Goal: Information Seeking & Learning: Learn about a topic

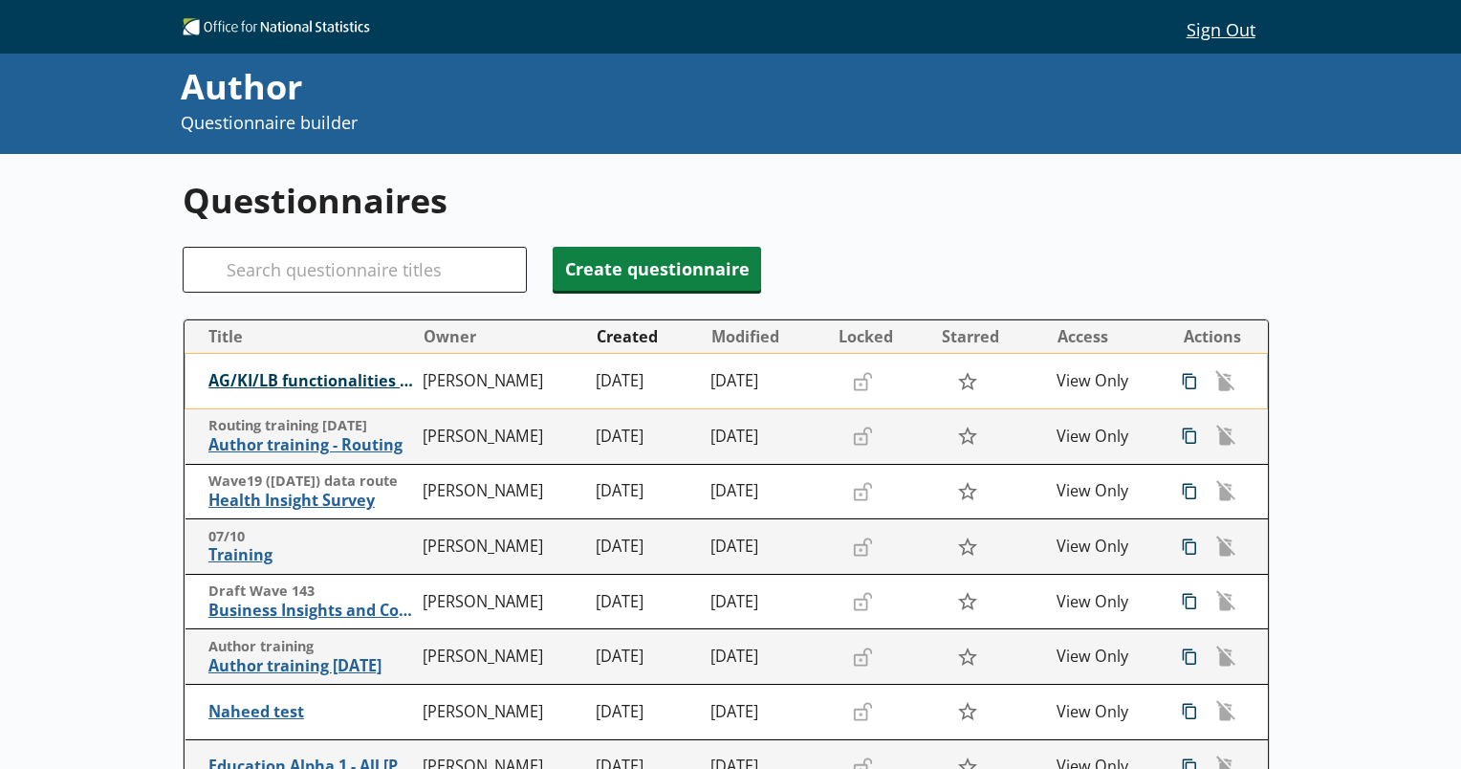
click at [343, 383] on span "AG/KI/LB functionalities training" at bounding box center [311, 381] width 206 height 20
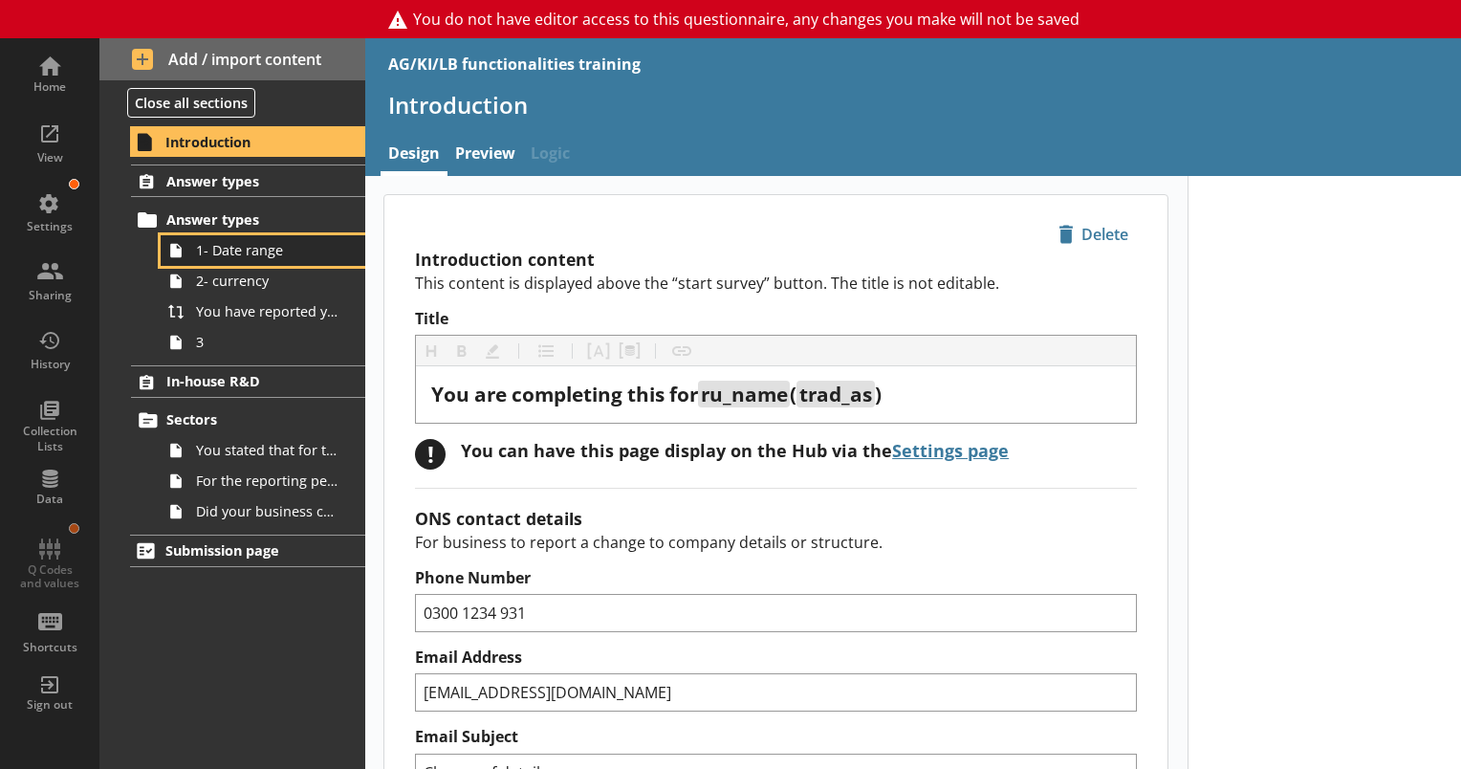
click at [252, 252] on span "1- Date range" at bounding box center [267, 250] width 143 height 18
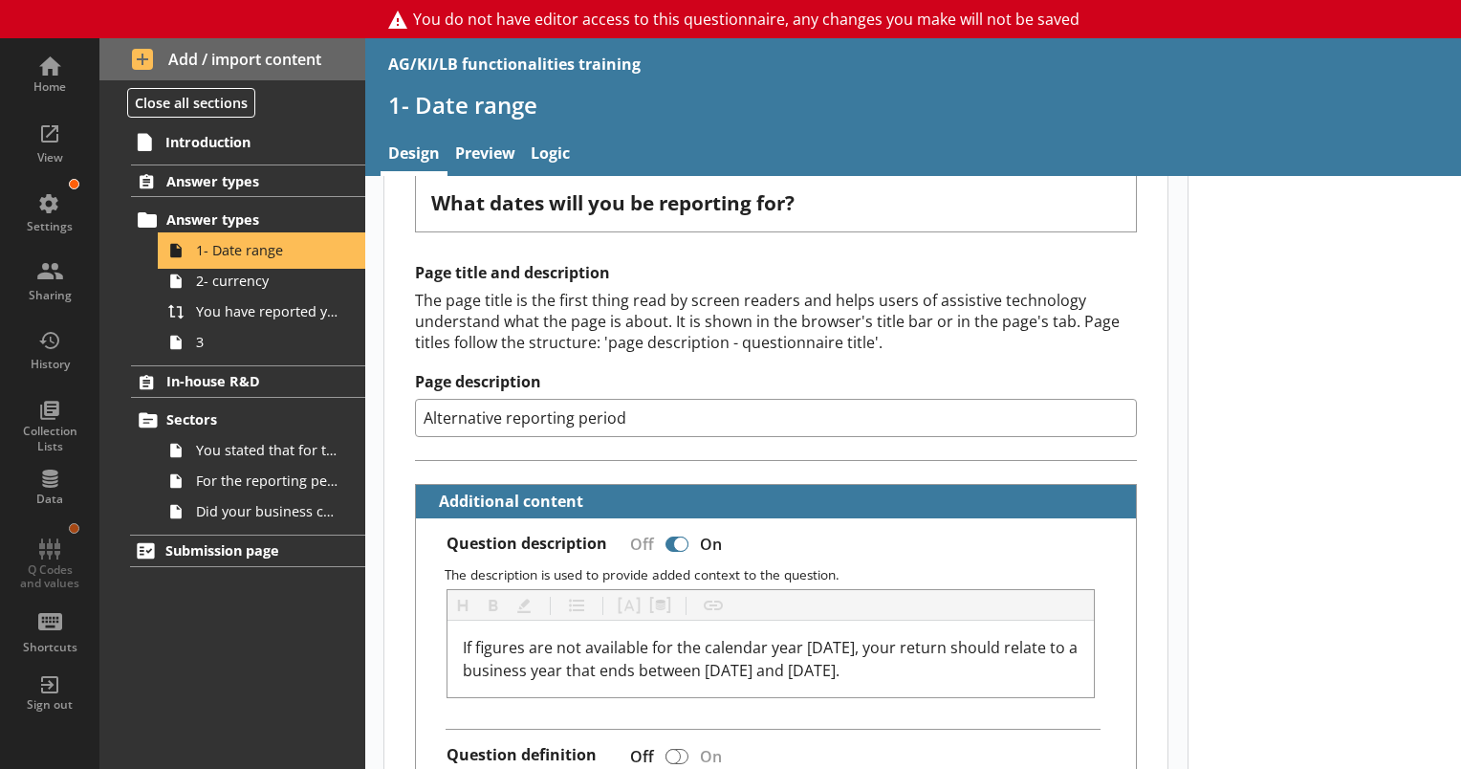
scroll to position [383, 0]
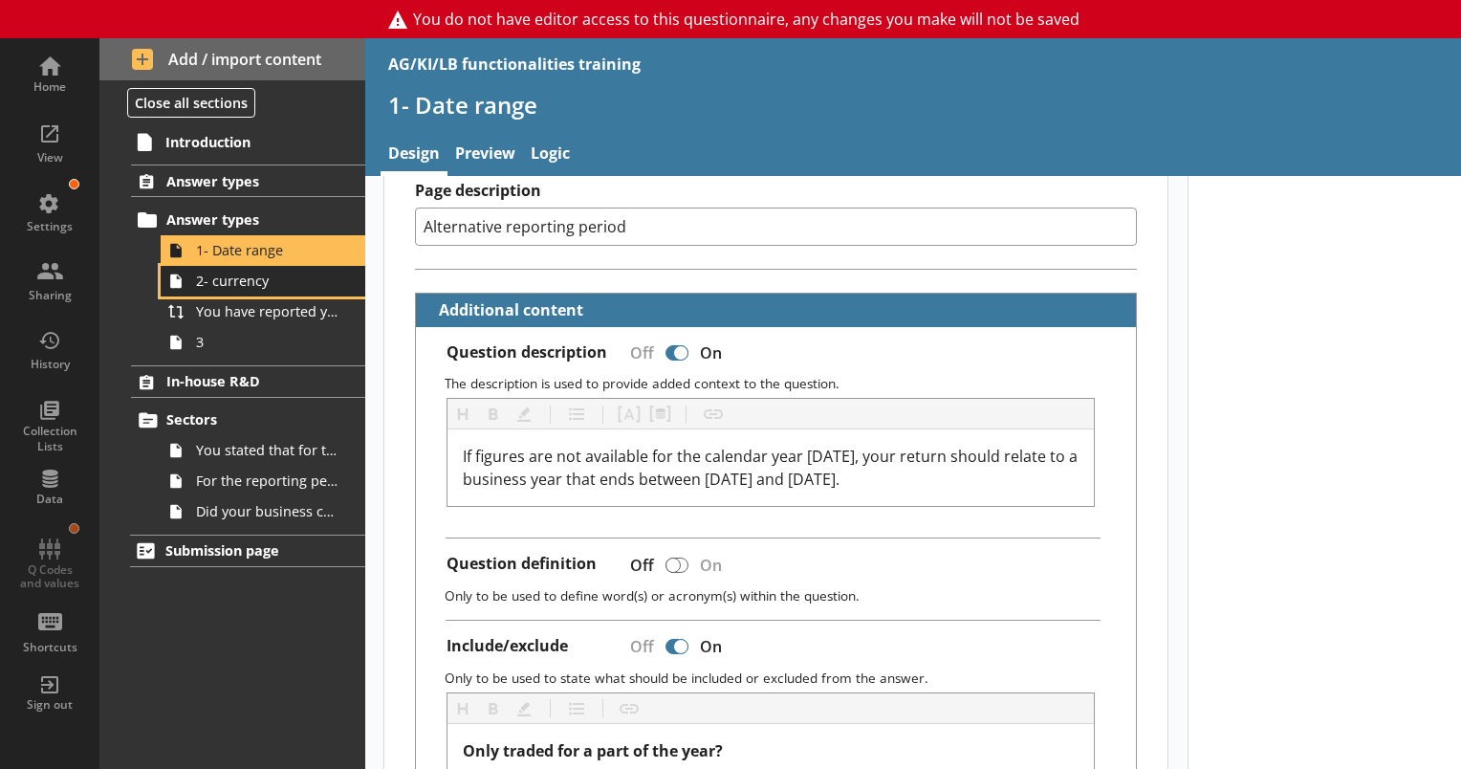
click at [257, 291] on link "2- currency" at bounding box center [263, 281] width 205 height 31
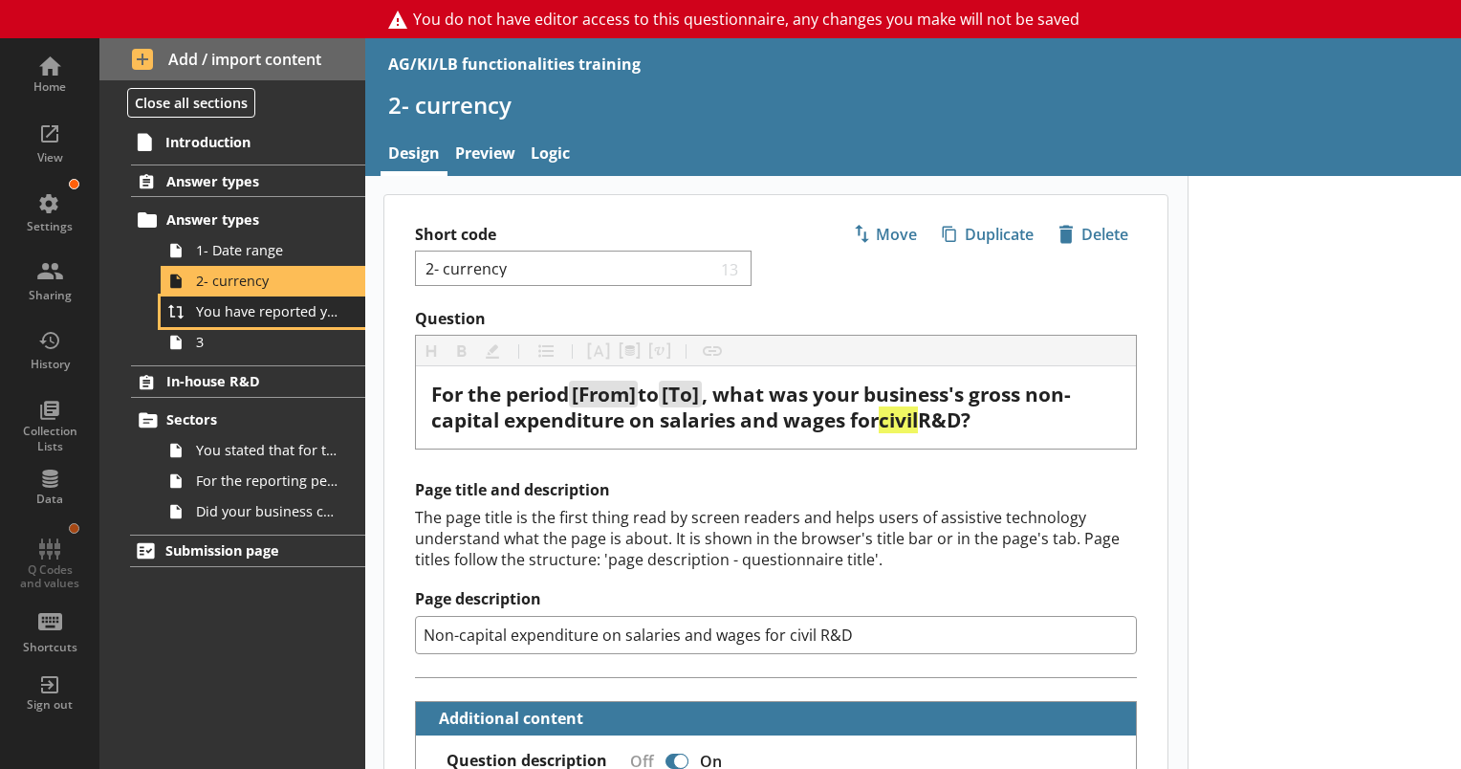
click at [265, 320] on link "You have reported your business's gross non-capital expenditure on salaries and…" at bounding box center [263, 311] width 205 height 31
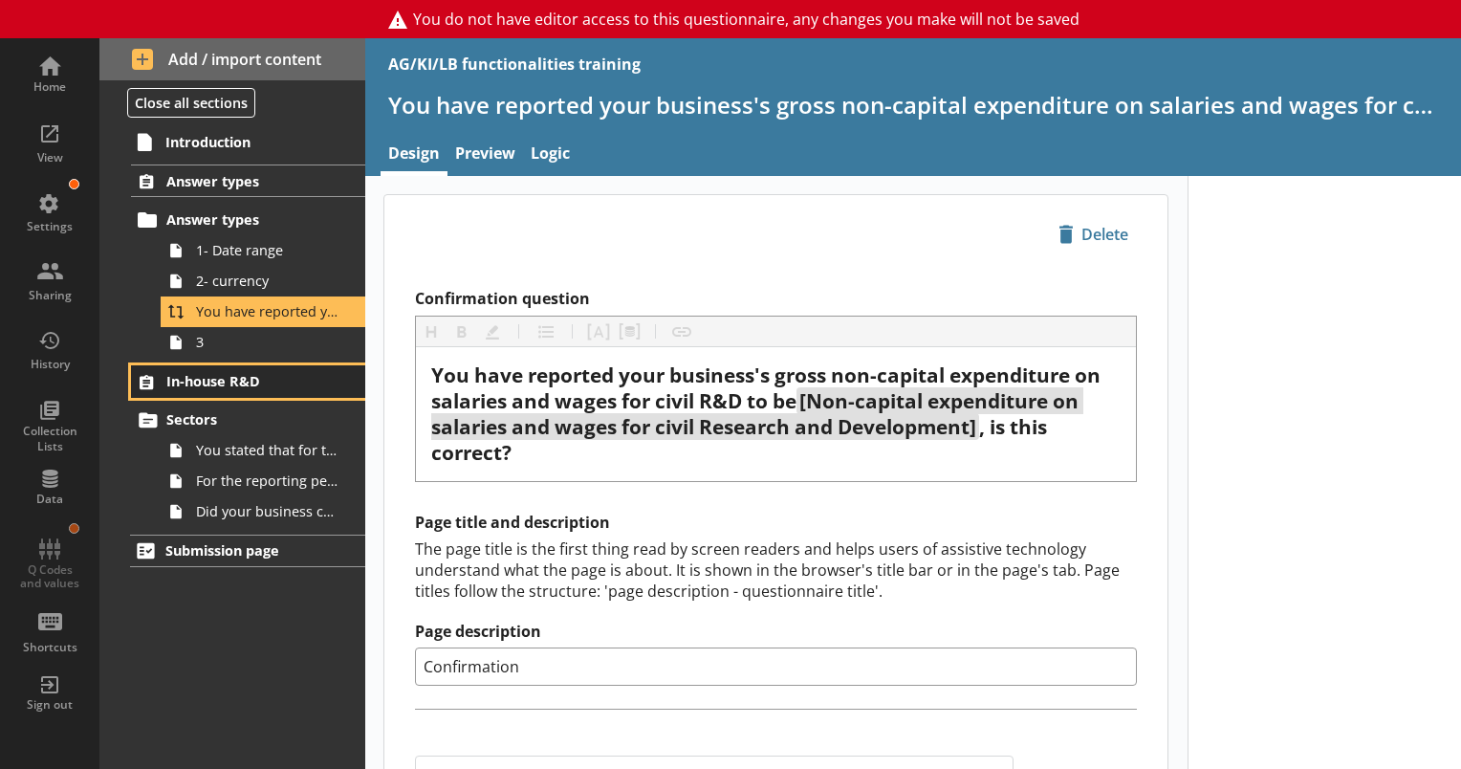
drag, startPoint x: 222, startPoint y: 391, endPoint x: 283, endPoint y: 444, distance: 80.7
click at [224, 390] on link "In-house R&D" at bounding box center [248, 381] width 234 height 33
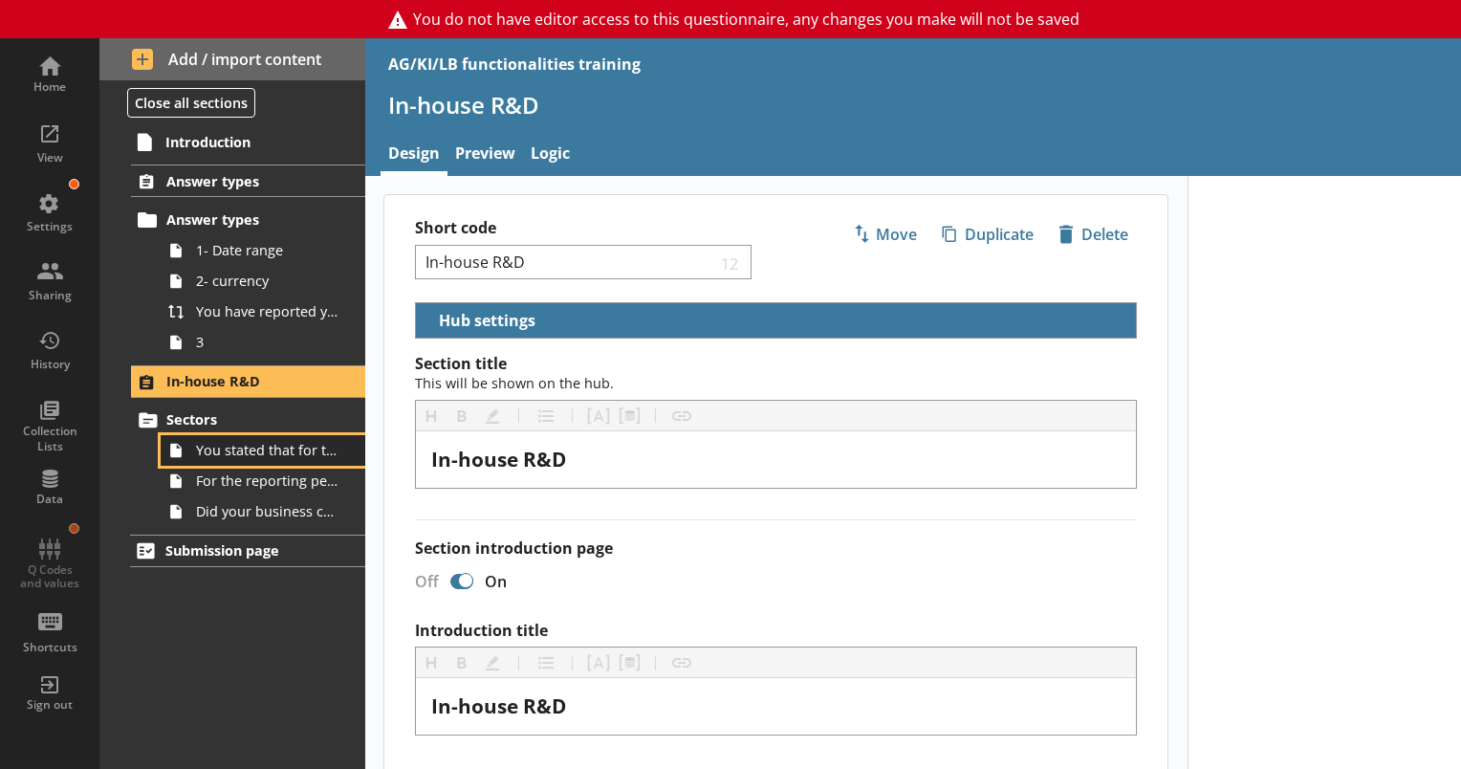
click at [283, 451] on span "You stated that for the period [From] to [To], [Ru Name] carried out in-house R…" at bounding box center [267, 450] width 143 height 18
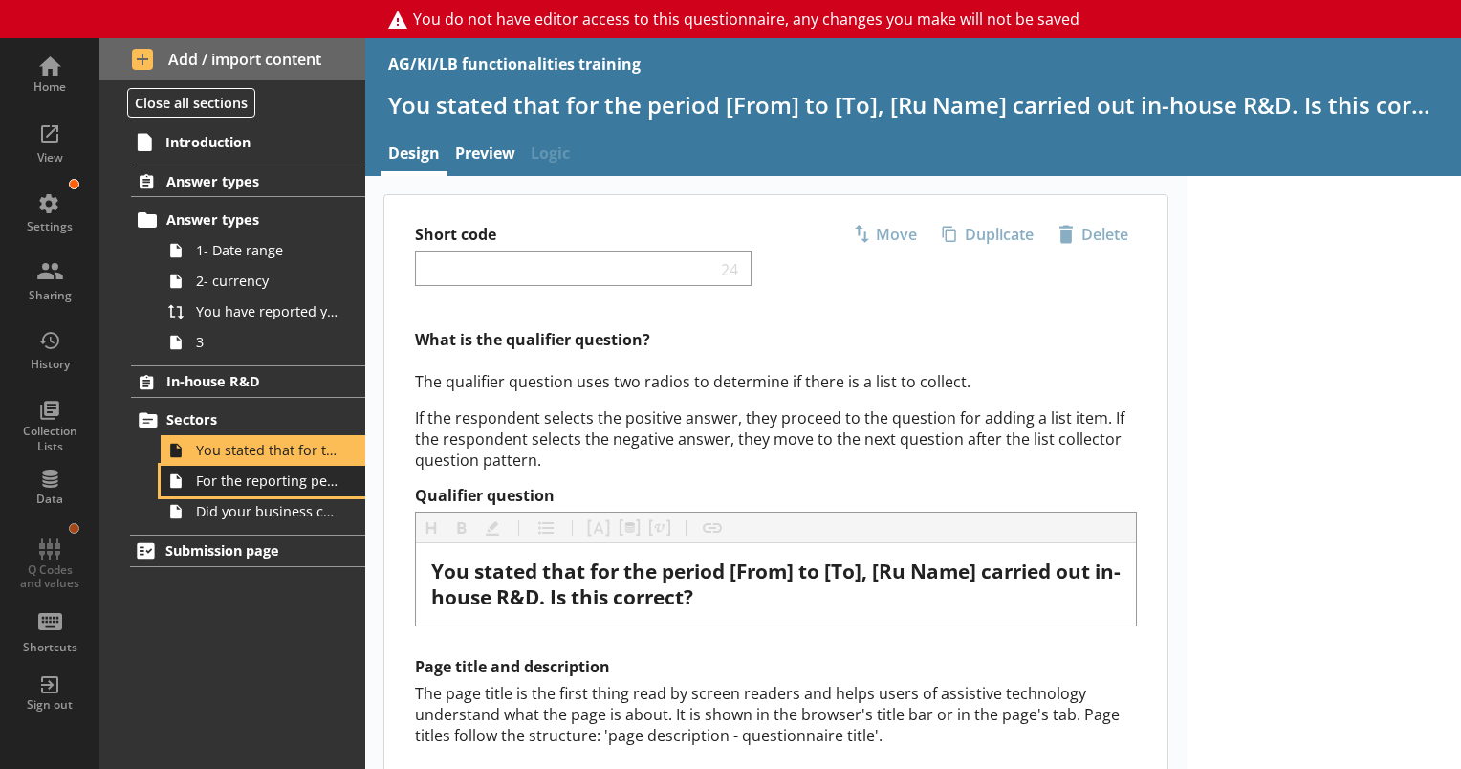
click at [280, 483] on span "For the reporting period, for which of the following product codes has your bus…" at bounding box center [267, 480] width 143 height 18
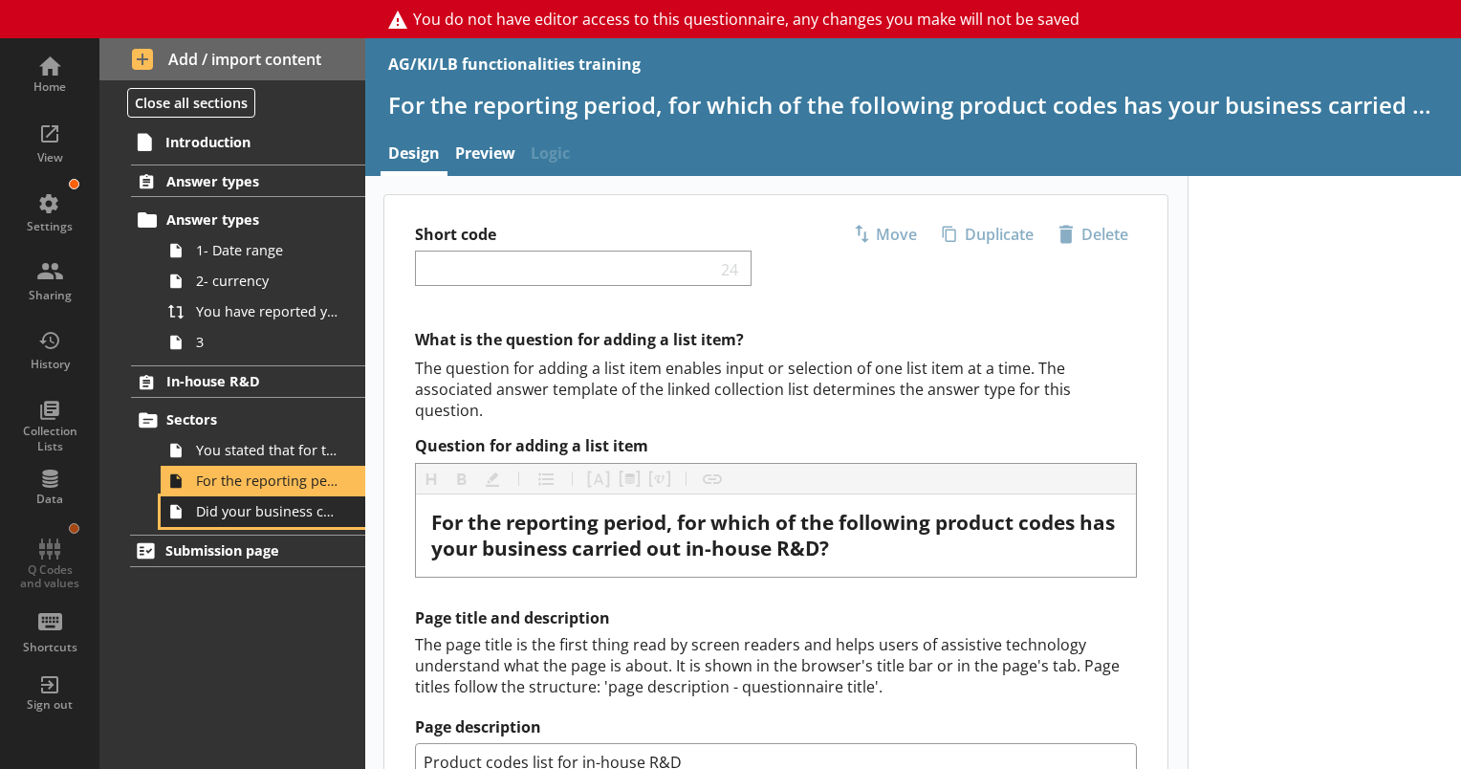
click at [280, 512] on span "Did your business carry out in-house R&D for any other product codes?" at bounding box center [267, 511] width 143 height 18
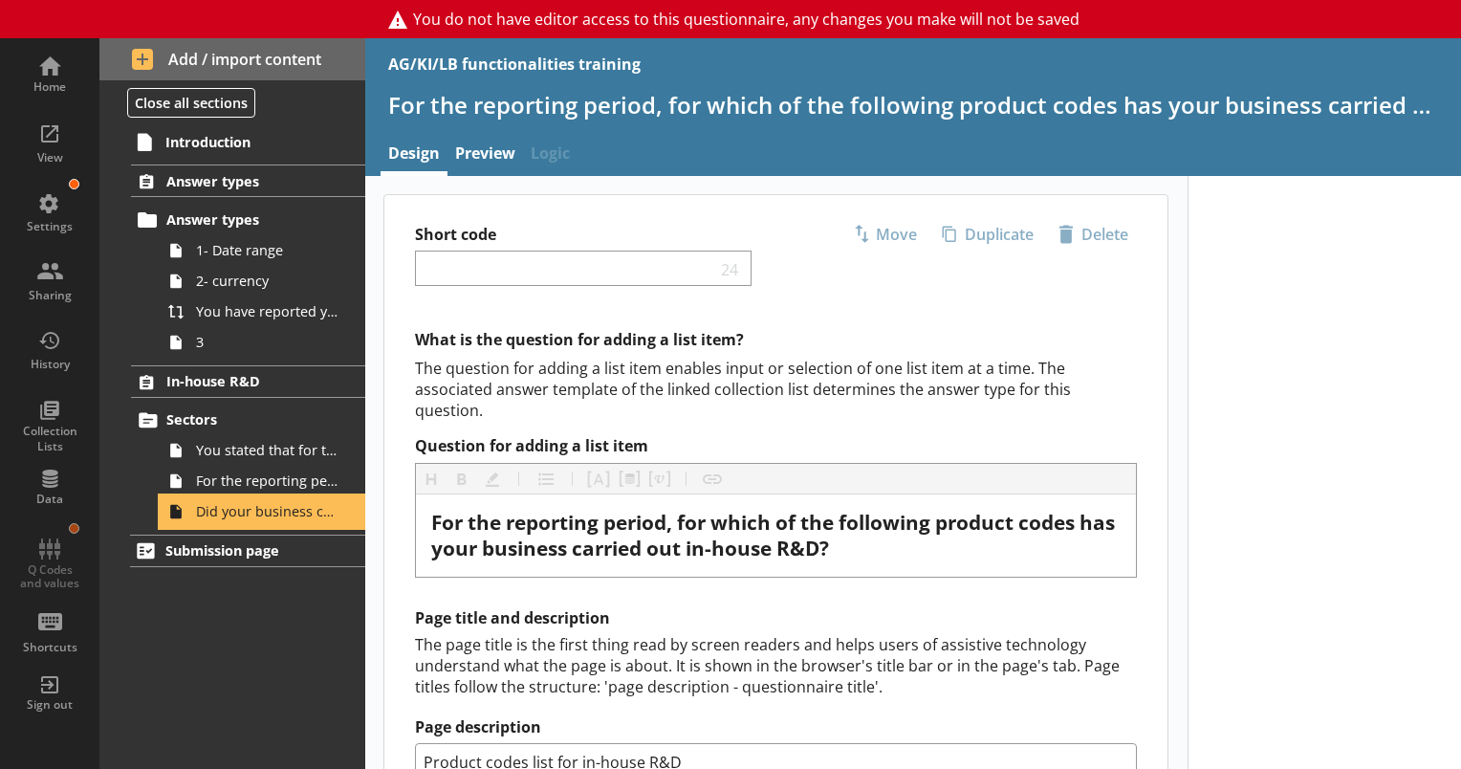
type textarea "x"
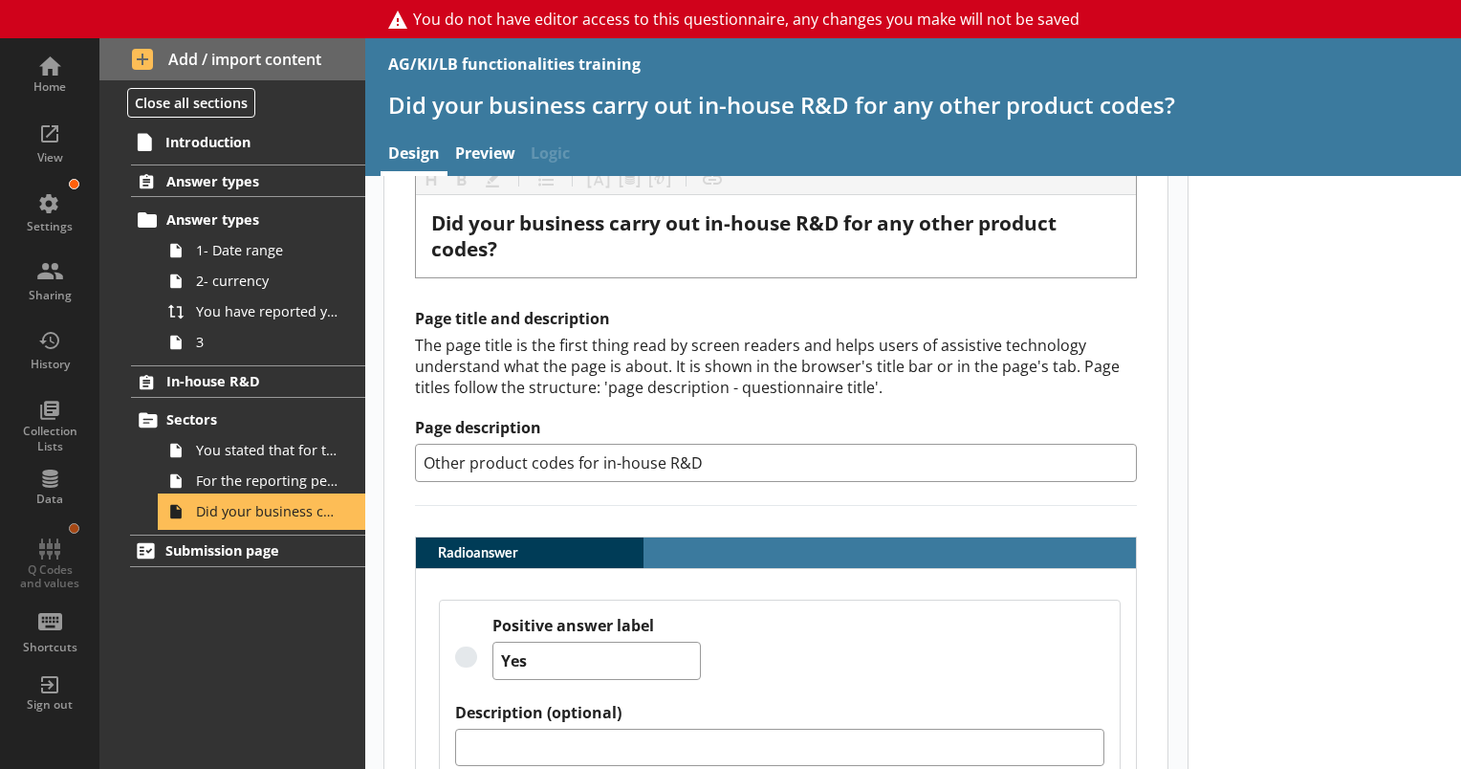
scroll to position [574, 0]
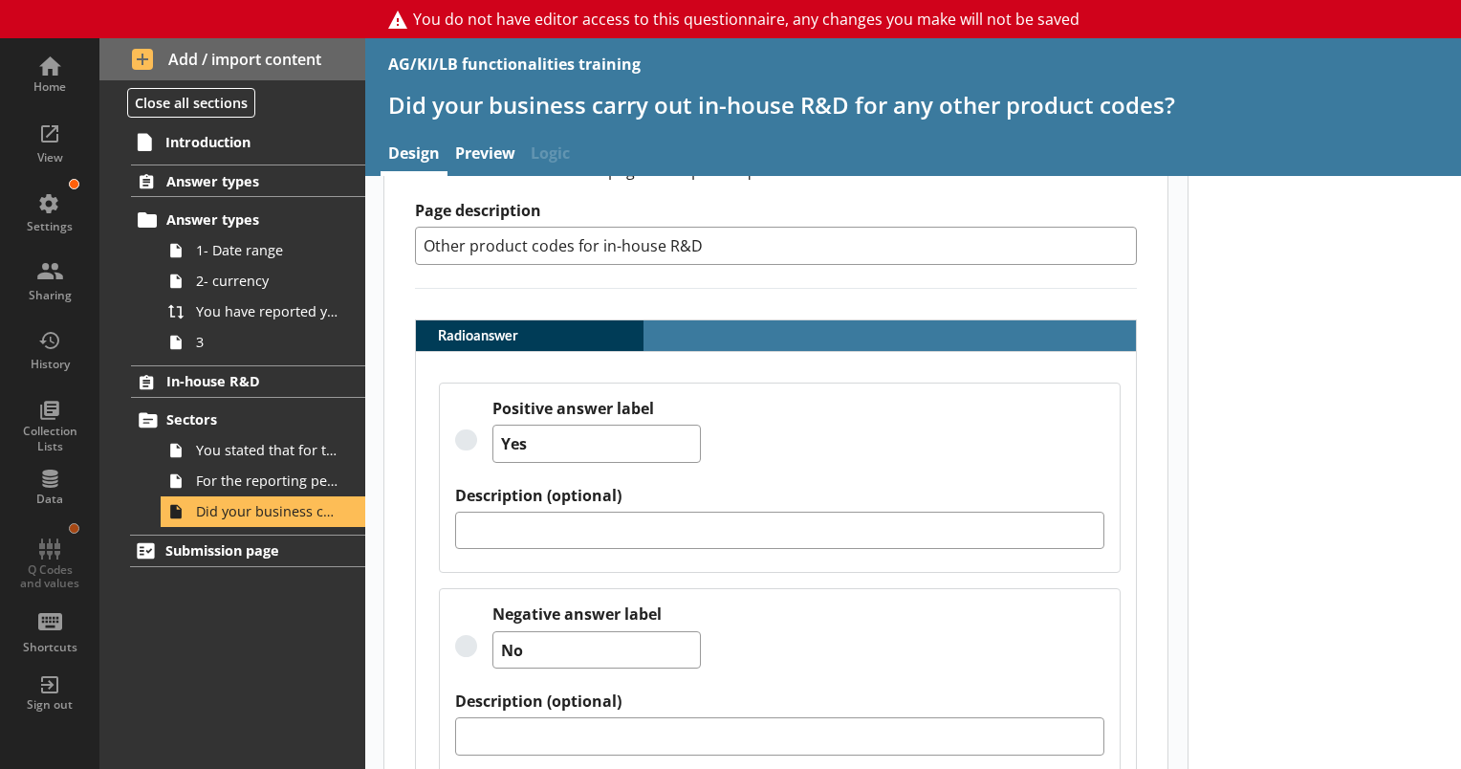
click at [1198, 461] on div at bounding box center [1325, 222] width 274 height 1240
